Goal: Navigation & Orientation: Find specific page/section

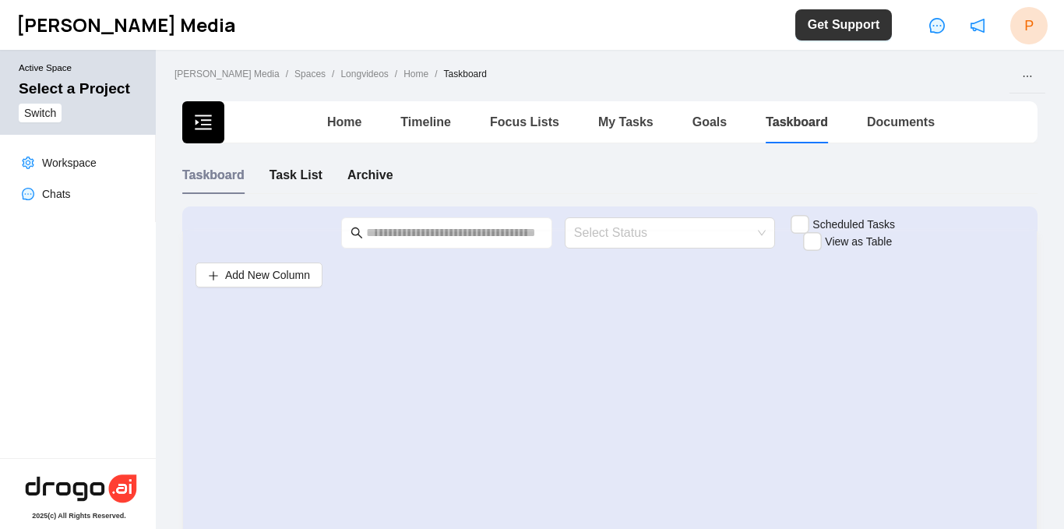
scroll to position [3, 0]
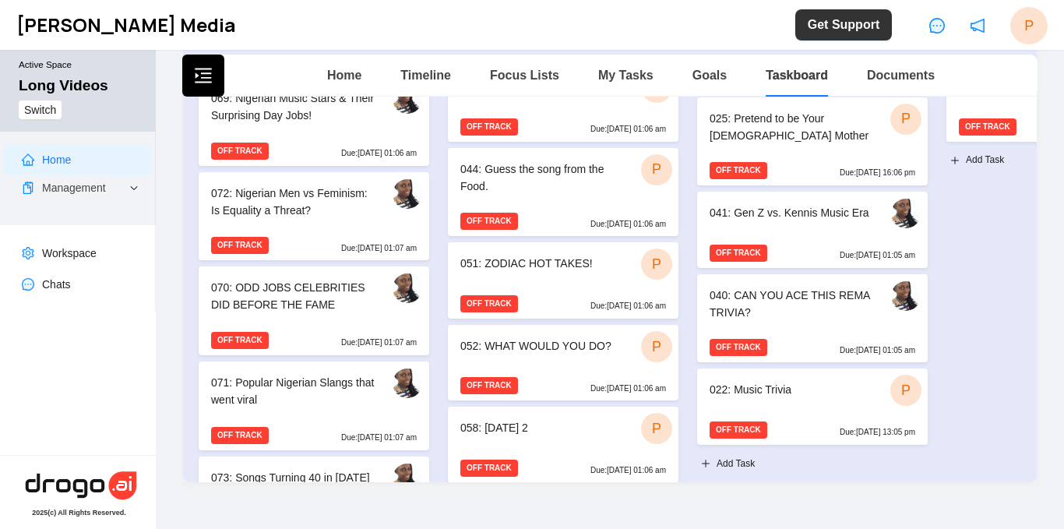
scroll to position [237, 0]
